Goal: Task Accomplishment & Management: Use online tool/utility

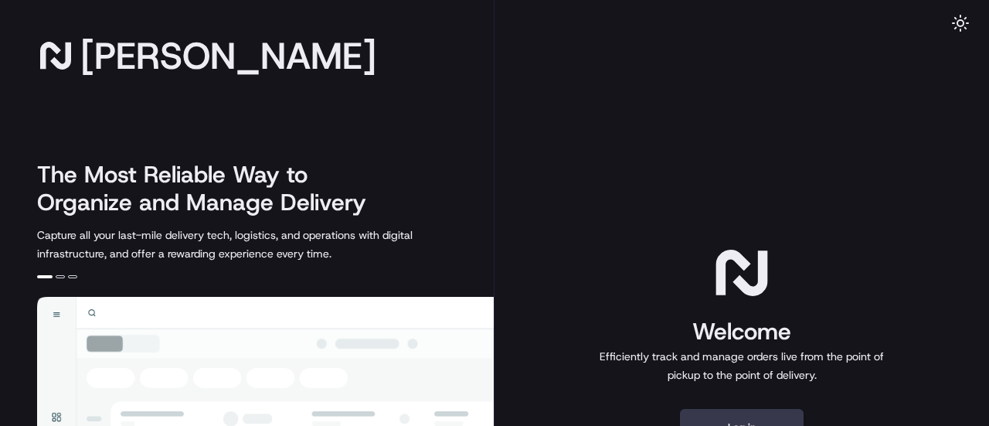
click at [643, 257] on div "Welcome Efficiently track and manage orders live from the point of pickup to th…" at bounding box center [742, 313] width 297 height 142
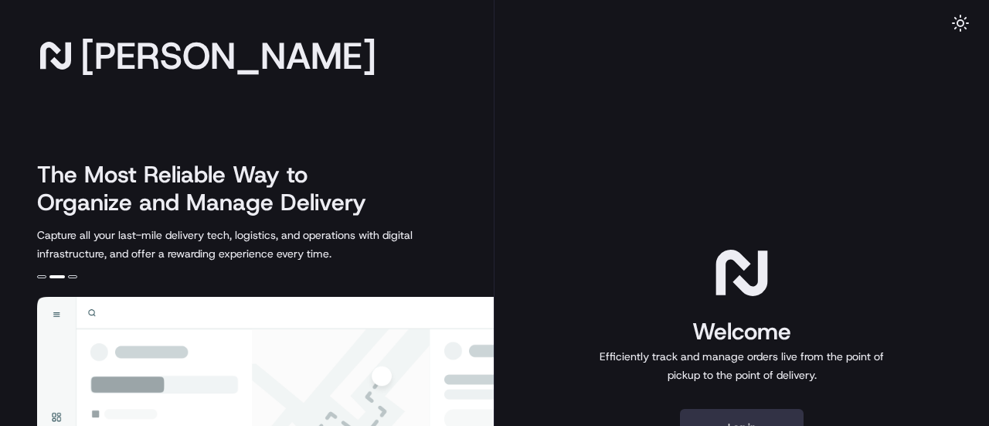
click at [758, 417] on button "Log in" at bounding box center [742, 427] width 124 height 37
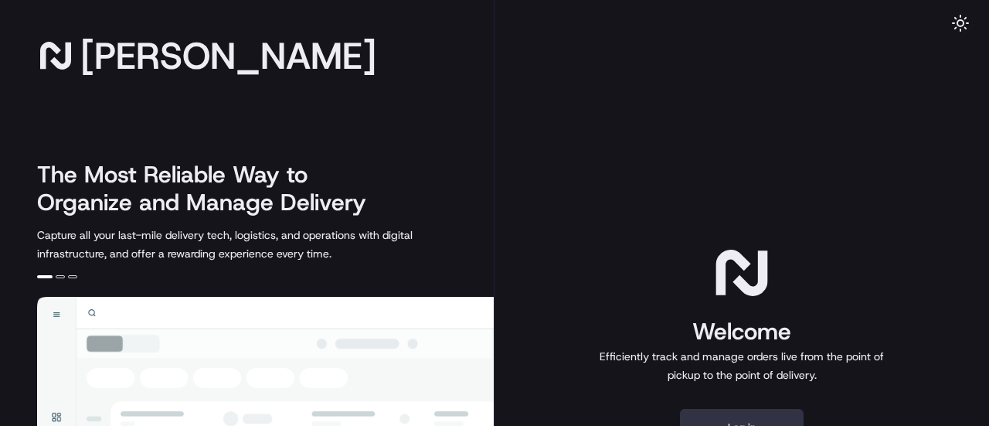
click at [730, 416] on button "Log in" at bounding box center [742, 427] width 124 height 37
